Goal: Task Accomplishment & Management: Use online tool/utility

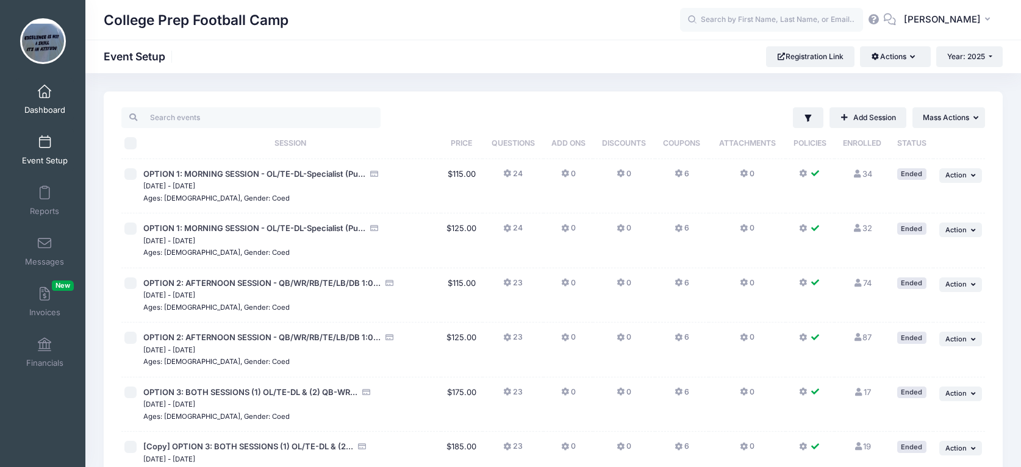
click at [45, 96] on span at bounding box center [45, 91] width 0 height 13
click at [37, 87] on link "Dashboard" at bounding box center [45, 99] width 58 height 43
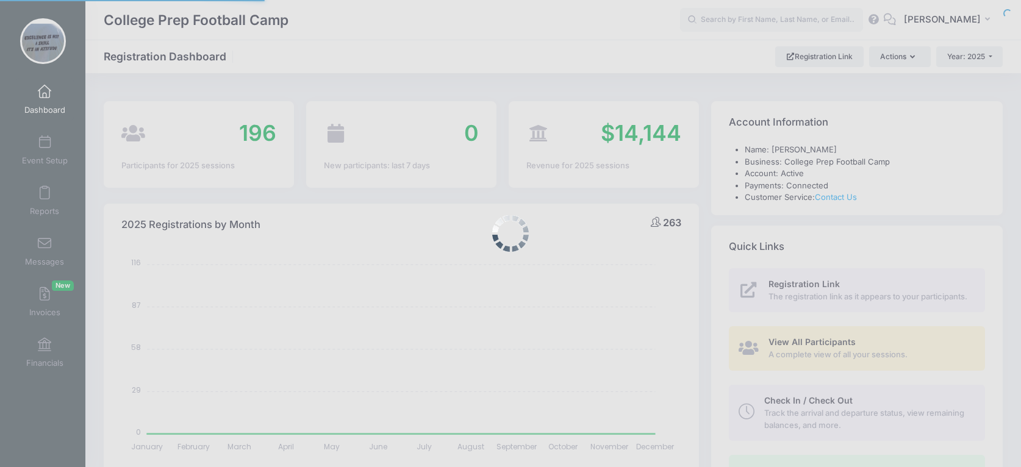
select select
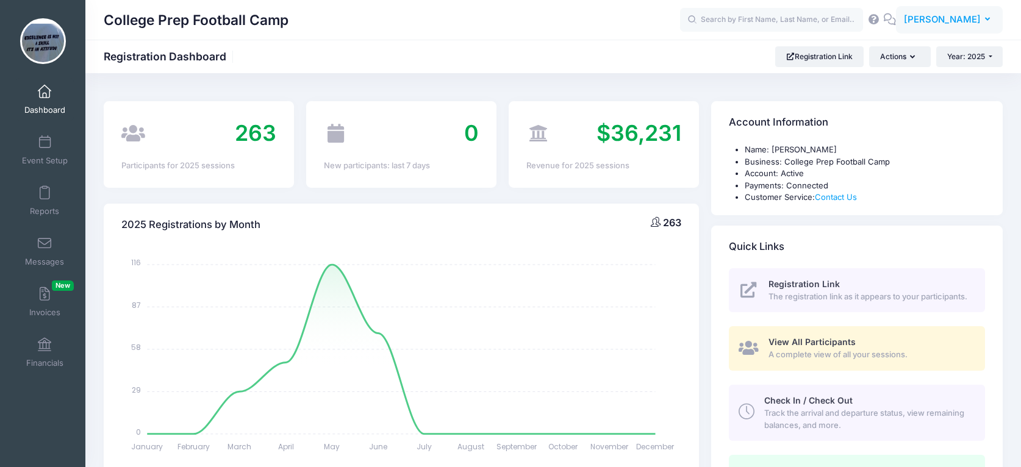
click at [964, 15] on span "[PERSON_NAME]" at bounding box center [942, 19] width 77 height 13
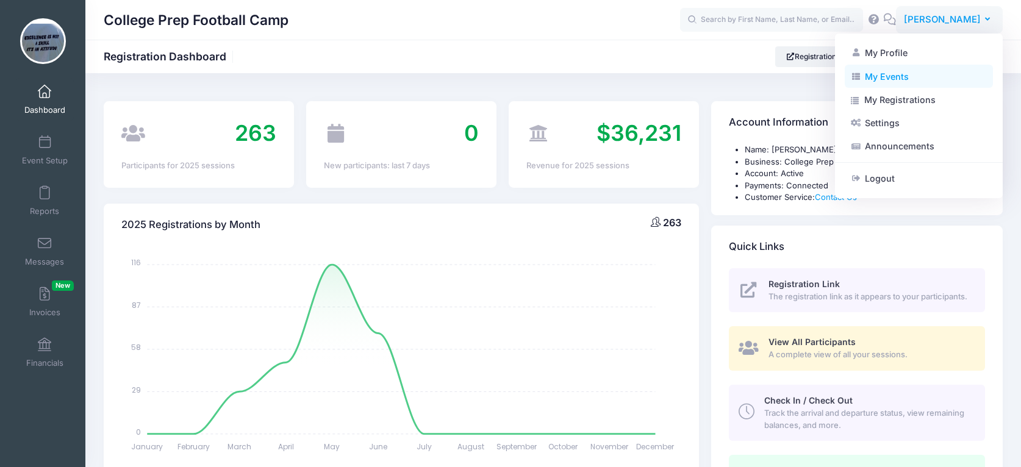
click at [896, 71] on link "My Events" at bounding box center [919, 76] width 148 height 23
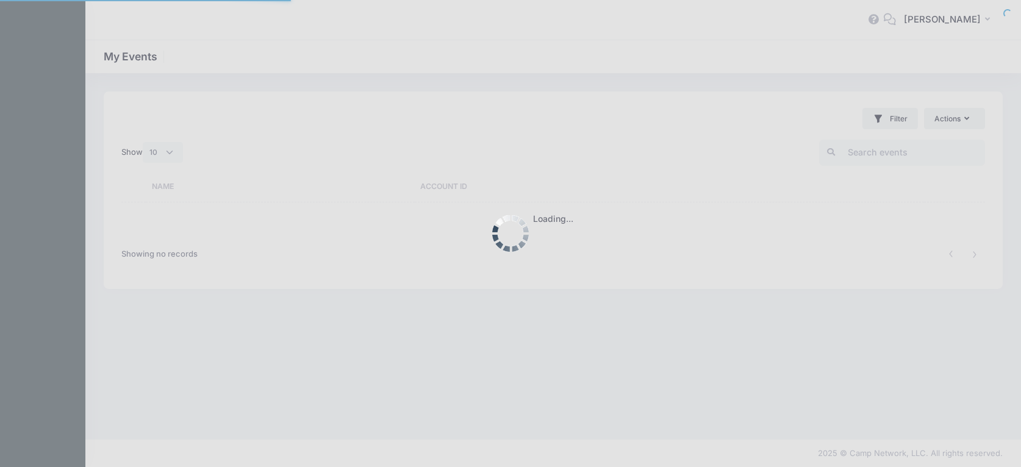
select select "10"
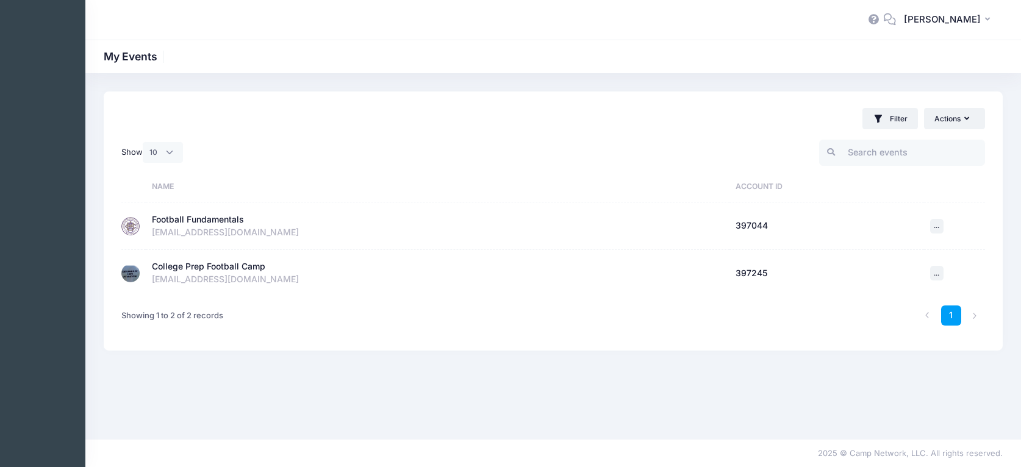
click at [193, 224] on div "Football Fundamentals" at bounding box center [198, 220] width 92 height 13
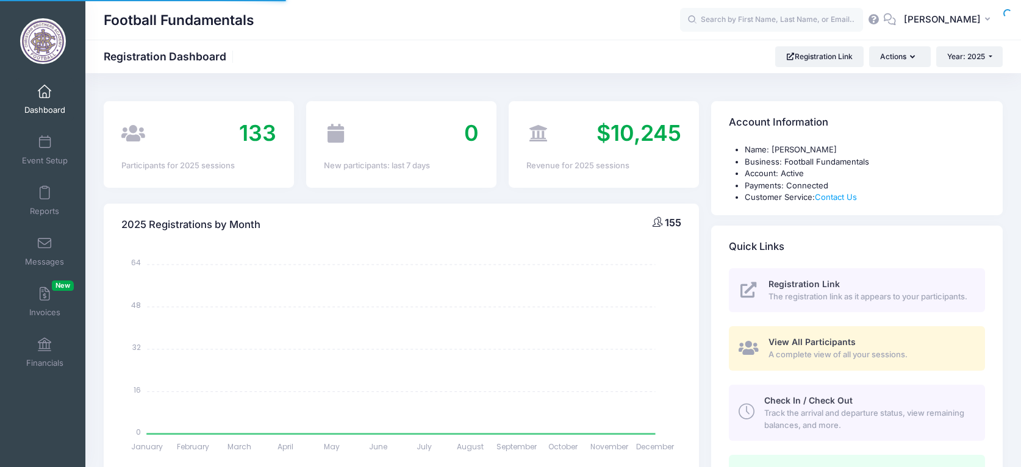
select select
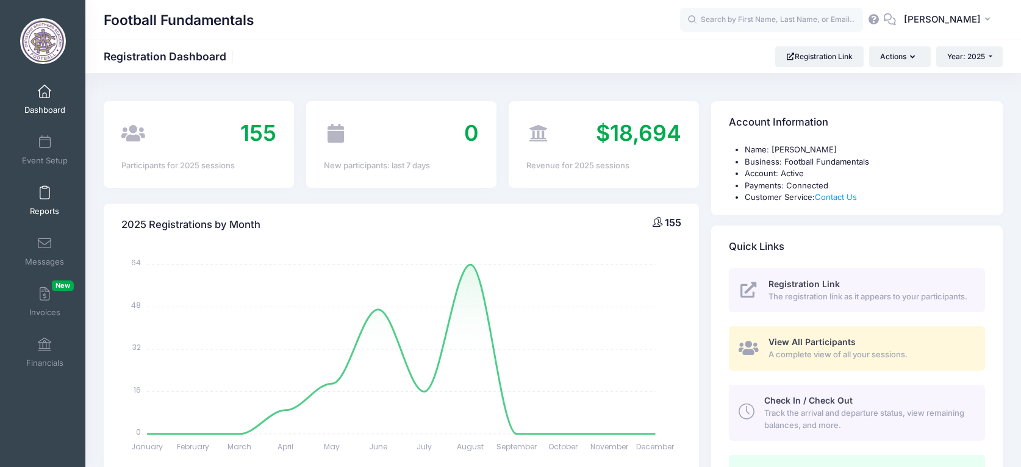
click at [45, 206] on span "Reports" at bounding box center [44, 211] width 29 height 10
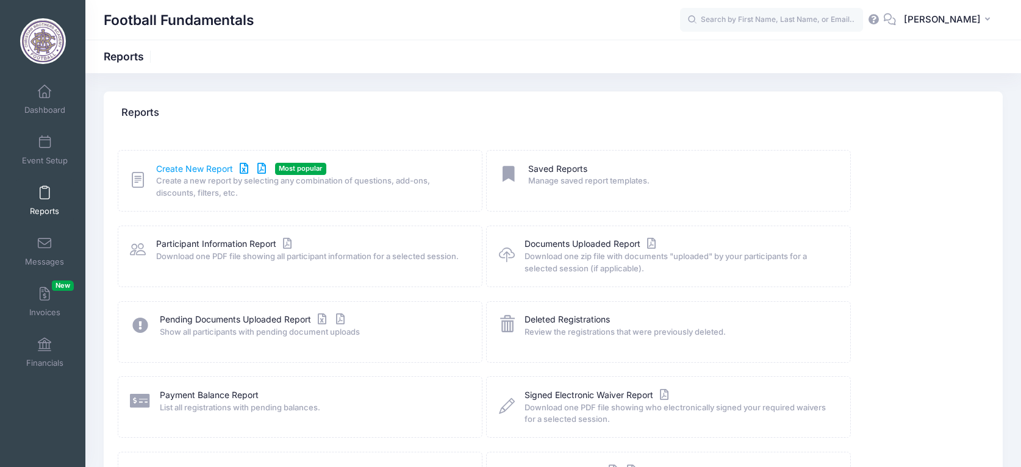
click at [195, 164] on link "Create New Report" at bounding box center [212, 169] width 113 height 13
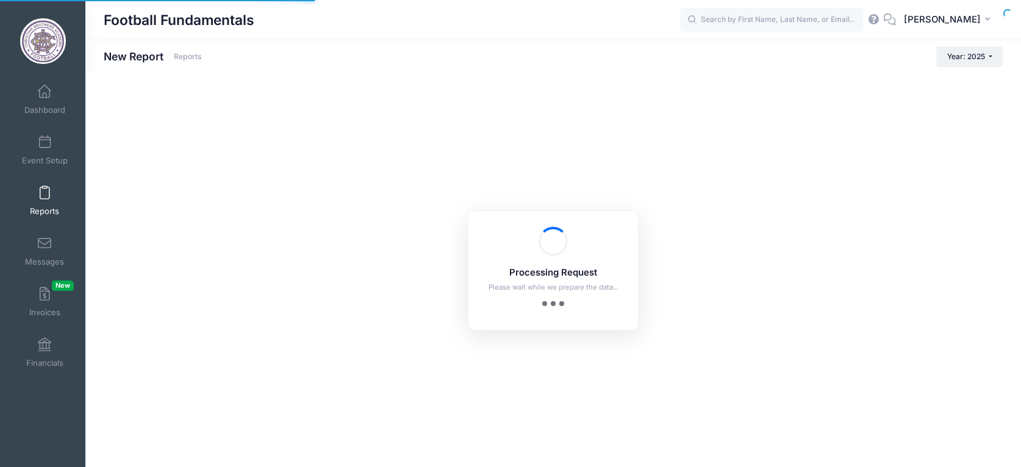
checkbox input "true"
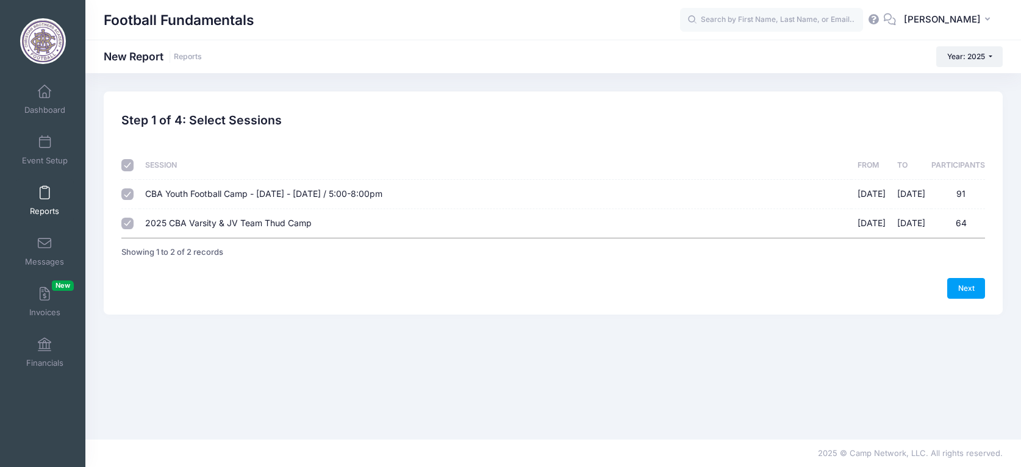
click at [127, 192] on input "CBA Youth Football Camp - [DATE] - [DATE] / 5:00-8:00pm [DATE] - [DATE] 91" at bounding box center [127, 195] width 12 height 12
checkbox input "false"
click at [973, 287] on link "Next" at bounding box center [966, 288] width 38 height 21
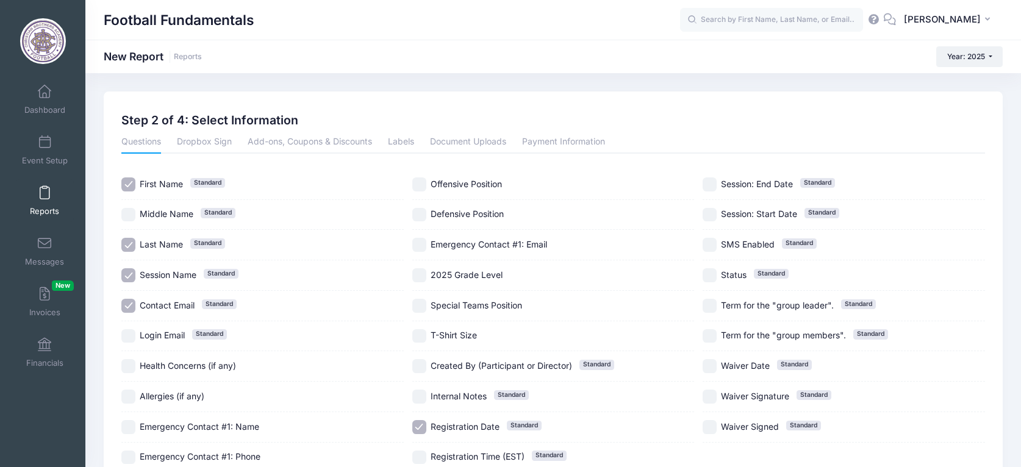
drag, startPoint x: 134, startPoint y: 279, endPoint x: 129, endPoint y: 295, distance: 16.4
click at [134, 279] on input "Session Name Standard" at bounding box center [128, 275] width 14 height 14
checkbox input "false"
click at [130, 306] on input "Contact Email Standard" at bounding box center [128, 306] width 14 height 14
checkbox input "false"
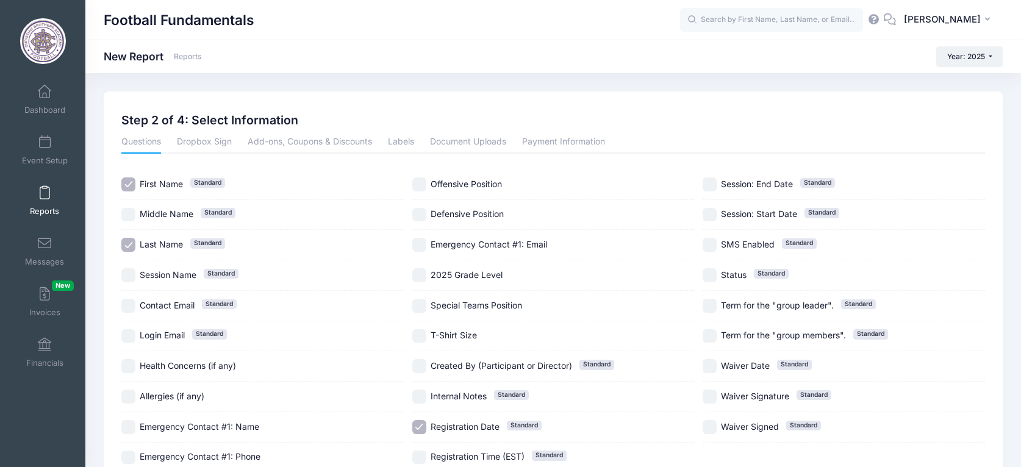
click at [422, 425] on input "Registration Date Standard" at bounding box center [419, 427] width 14 height 14
checkbox input "false"
click at [422, 338] on input "T-Shirt Size" at bounding box center [419, 336] width 14 height 14
checkbox input "true"
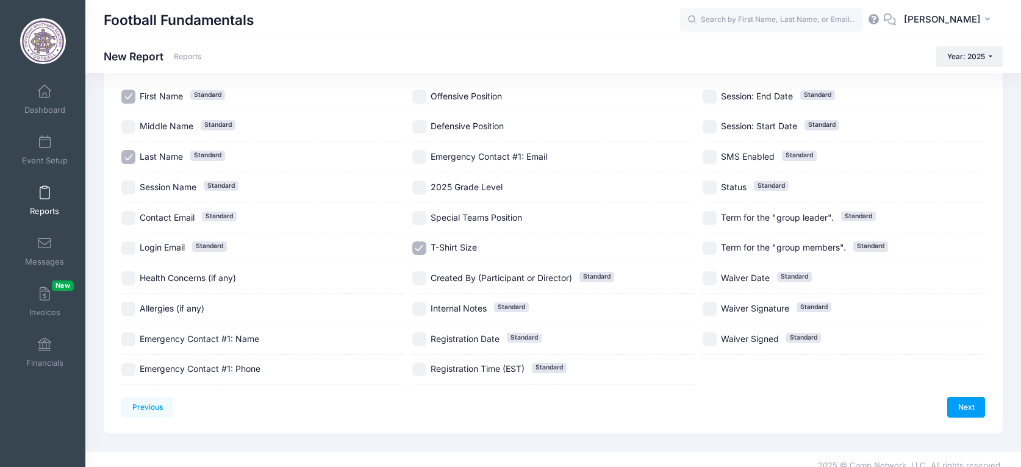
scroll to position [70, 0]
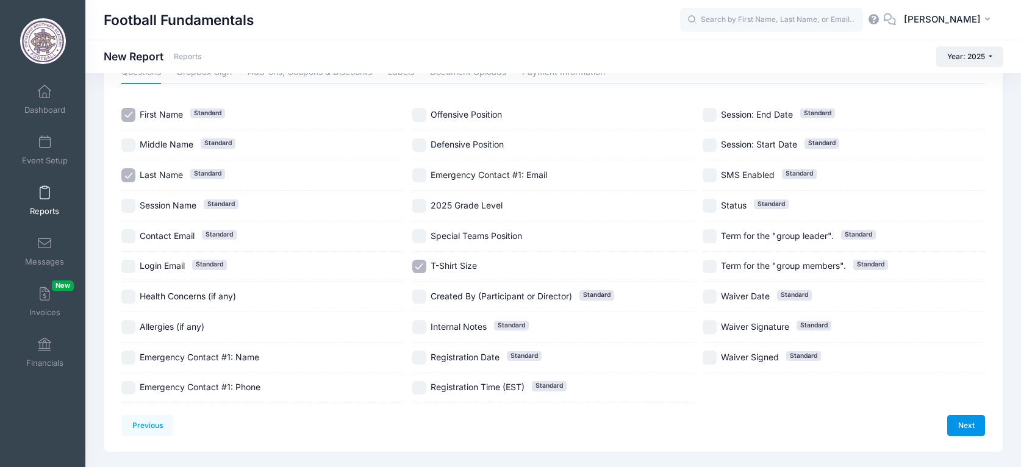
click at [971, 426] on link "Next" at bounding box center [966, 425] width 38 height 21
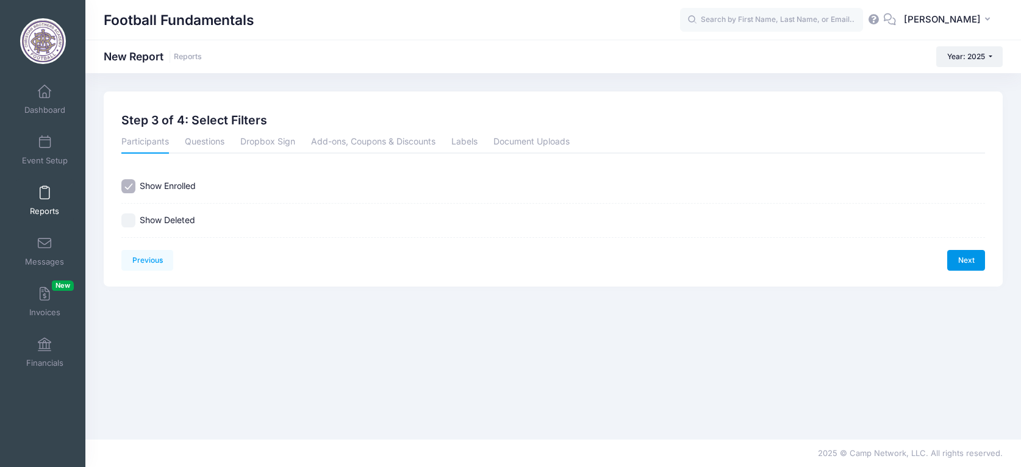
click at [977, 260] on link "Next" at bounding box center [966, 260] width 38 height 21
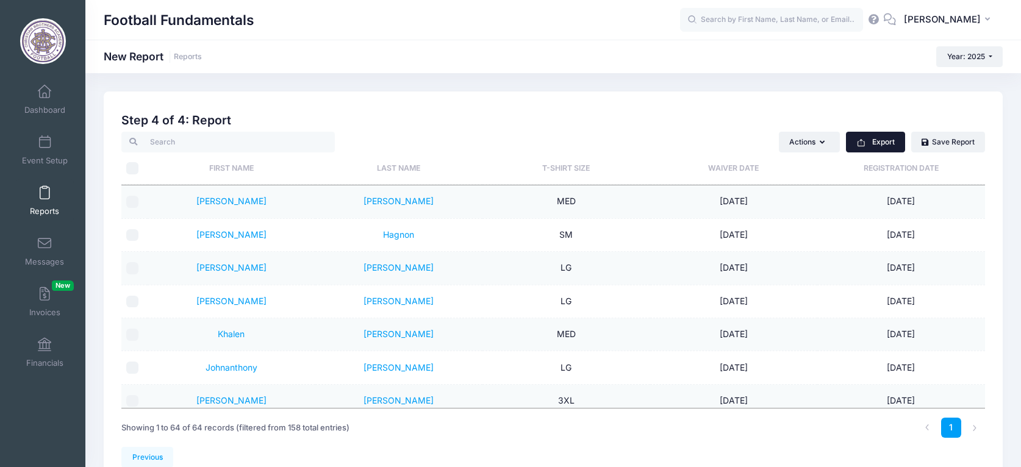
click at [866, 143] on button "Export" at bounding box center [875, 142] width 59 height 21
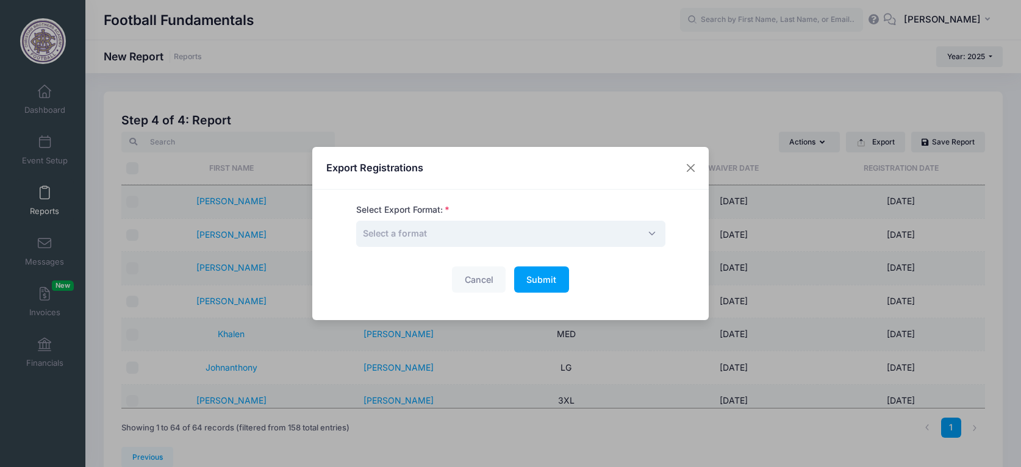
click at [545, 232] on span "Select a format" at bounding box center [510, 234] width 309 height 26
click at [465, 219] on div "Select Export Format: Excel CSV Print CSV" at bounding box center [510, 225] width 309 height 43
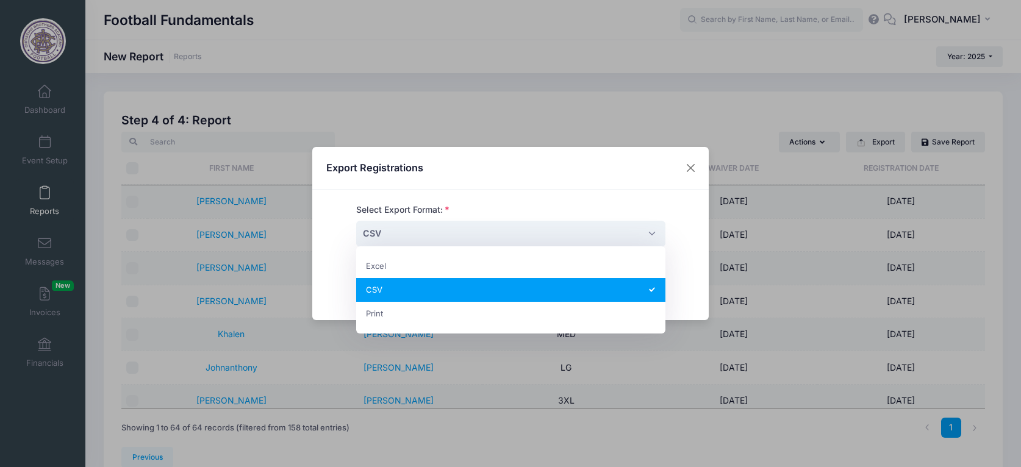
click at [464, 234] on span "CSV" at bounding box center [510, 234] width 309 height 26
select select "excel"
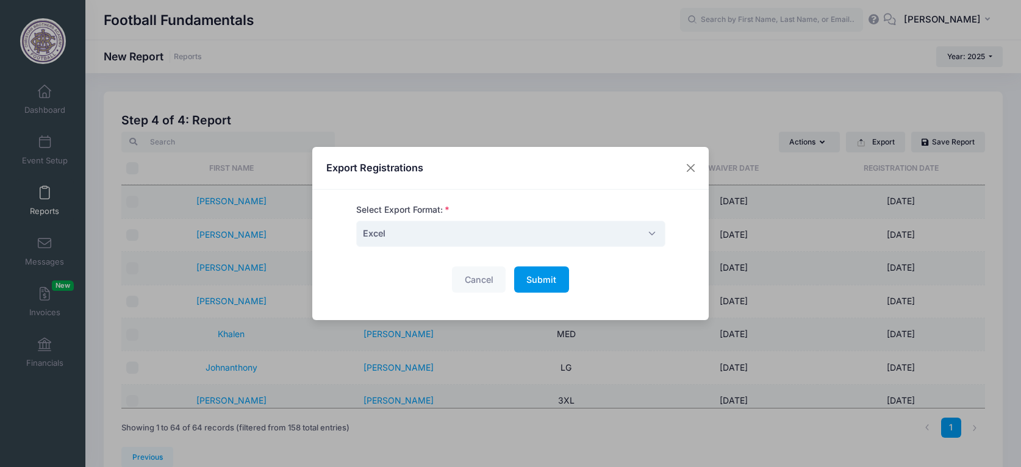
click at [539, 280] on span "Submit" at bounding box center [541, 280] width 30 height 10
